Goal: Information Seeking & Learning: Learn about a topic

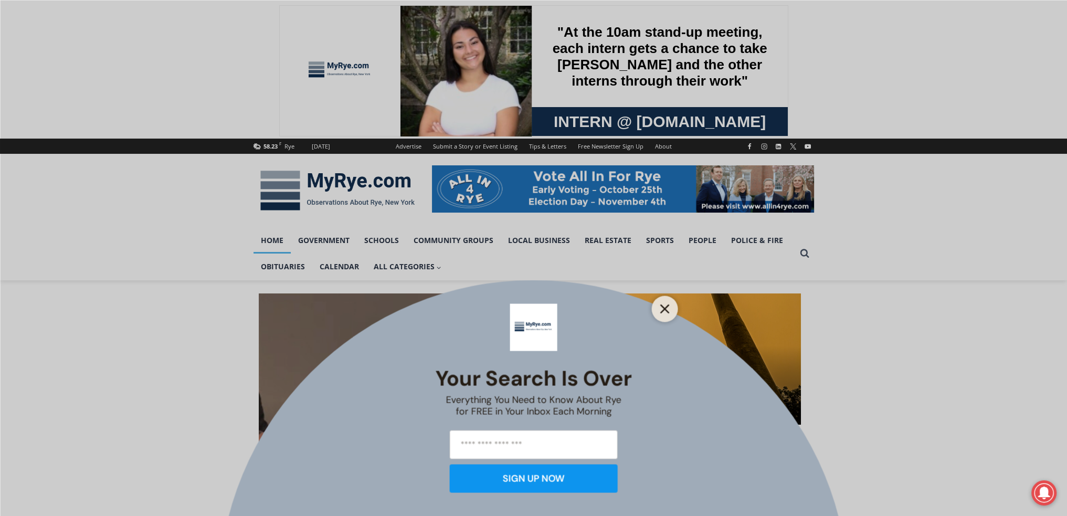
click at [665, 308] on line "Close" at bounding box center [664, 308] width 7 height 7
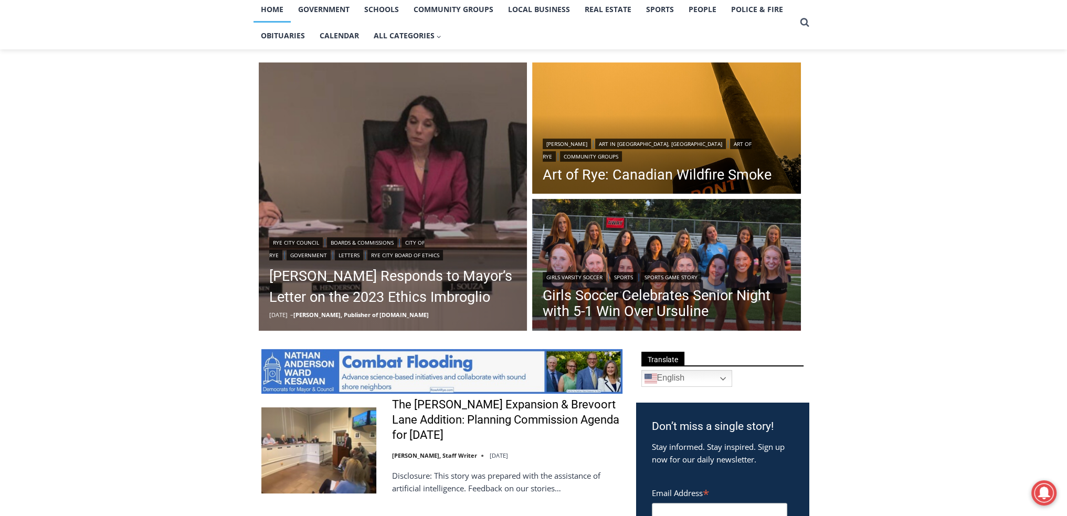
scroll to position [244, 0]
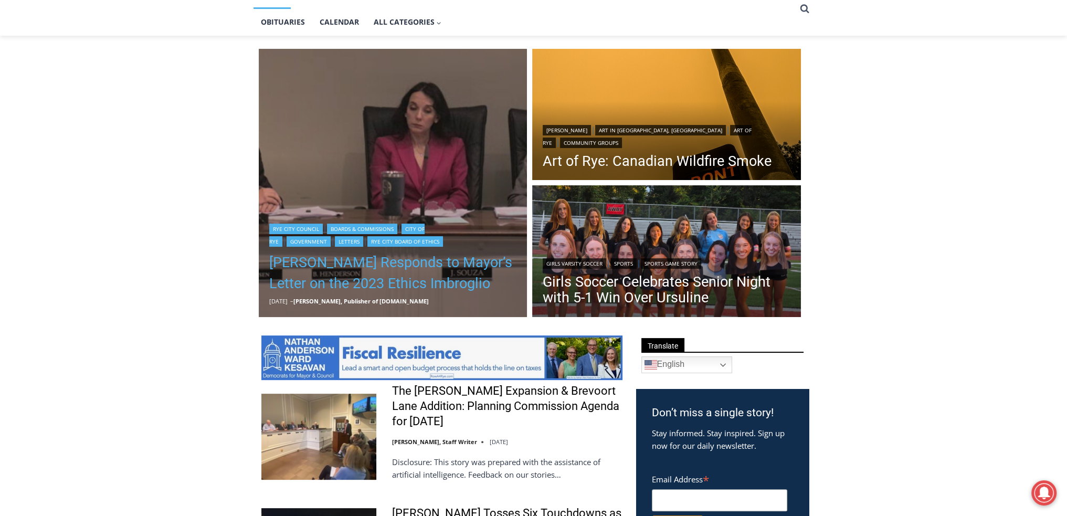
click at [478, 264] on link "[PERSON_NAME] Responds to Mayor’s Letter on the 2023 Ethics Imbroglio" at bounding box center [393, 273] width 248 height 42
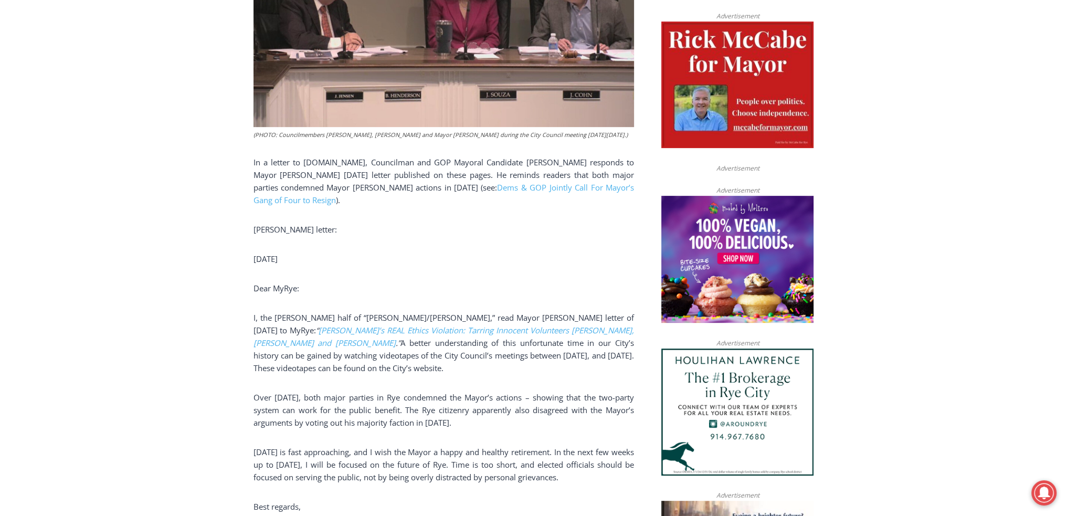
scroll to position [489, 0]
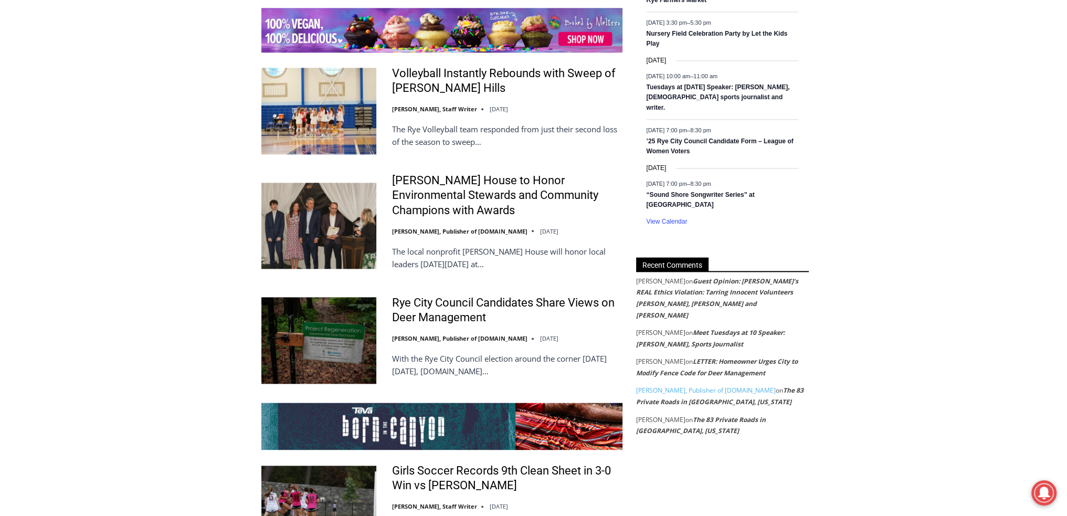
scroll to position [1706, 0]
